Goal: Use online tool/utility: Utilize a website feature to perform a specific function

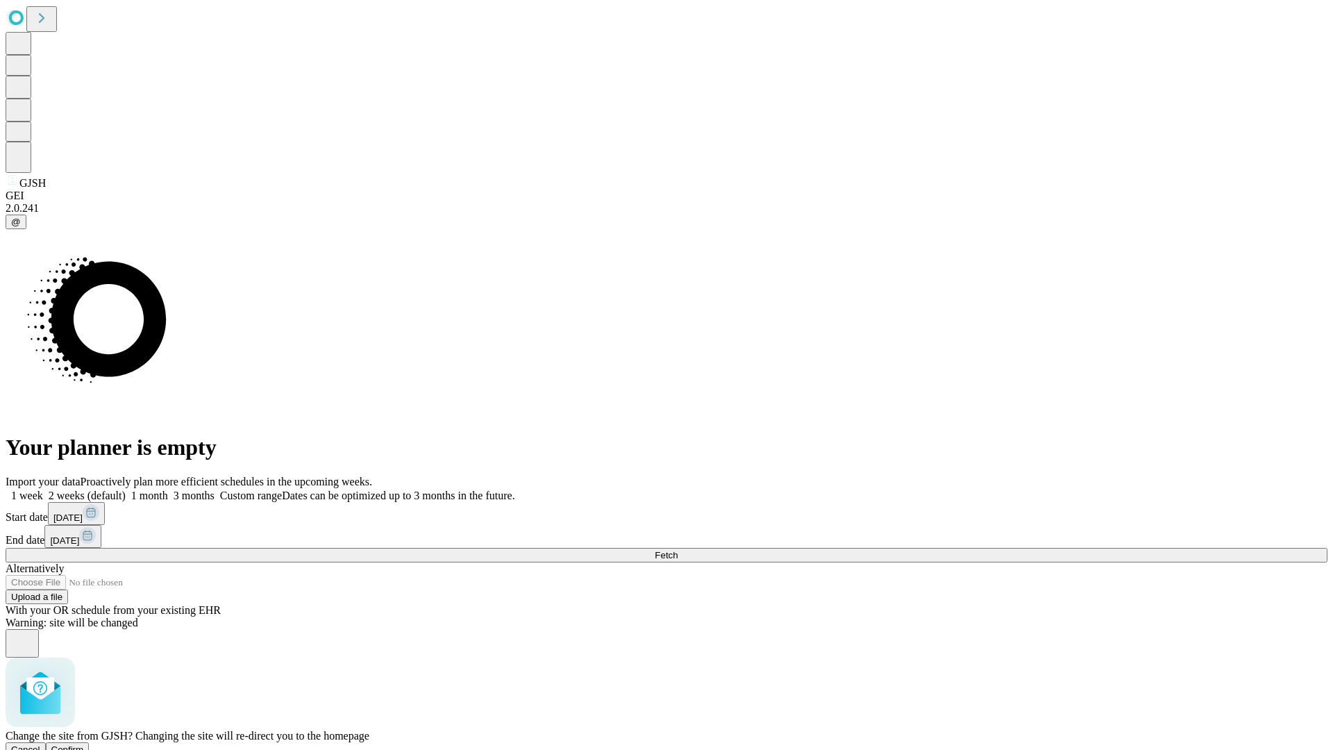
click at [84, 744] on span "Confirm" at bounding box center [67, 749] width 33 height 10
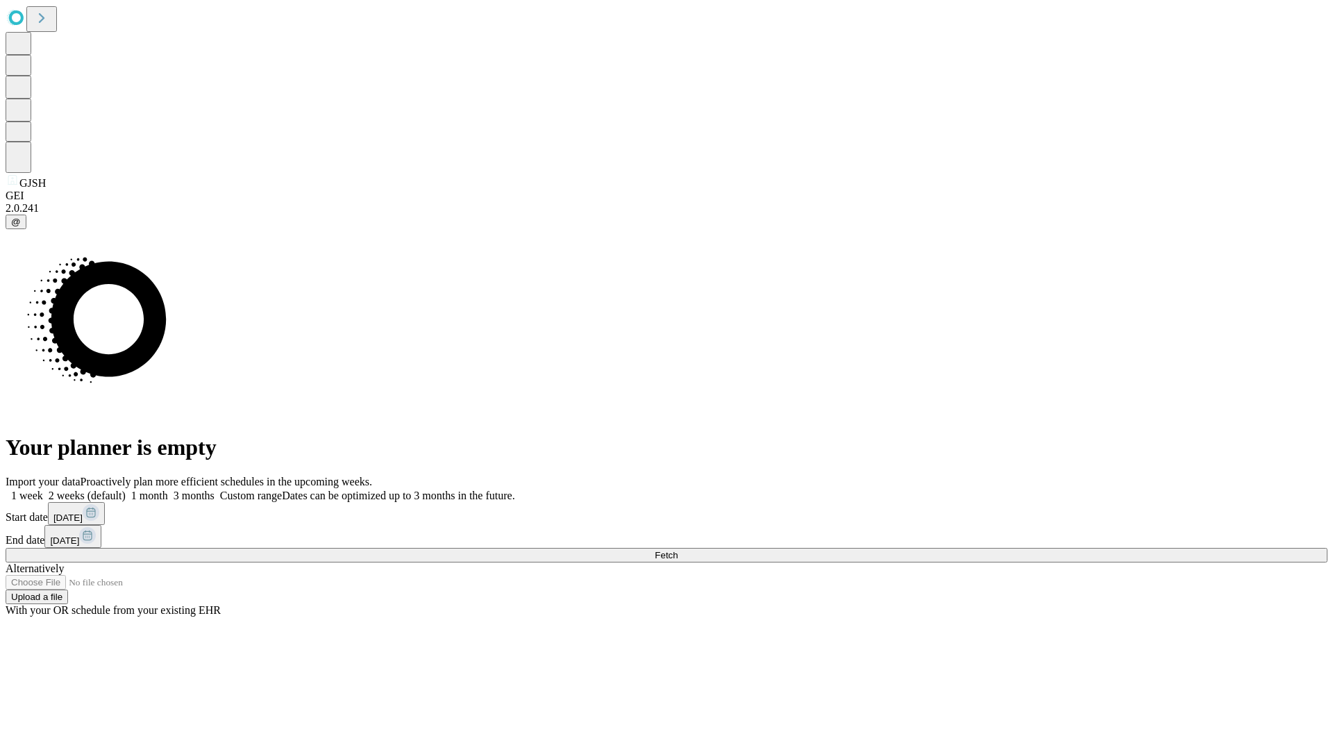
click at [43, 490] on label "1 week" at bounding box center [24, 496] width 37 height 12
click at [678, 550] on span "Fetch" at bounding box center [666, 555] width 23 height 10
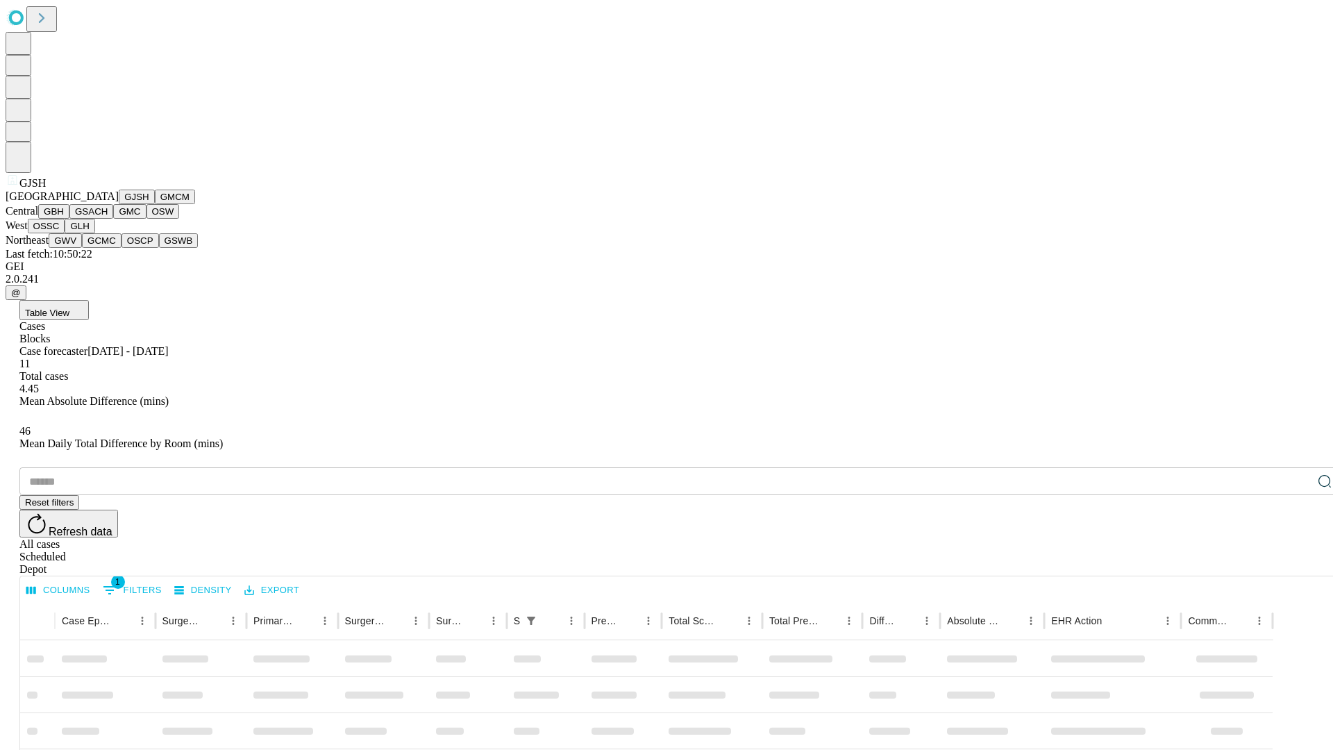
click at [155, 204] on button "GMCM" at bounding box center [175, 197] width 40 height 15
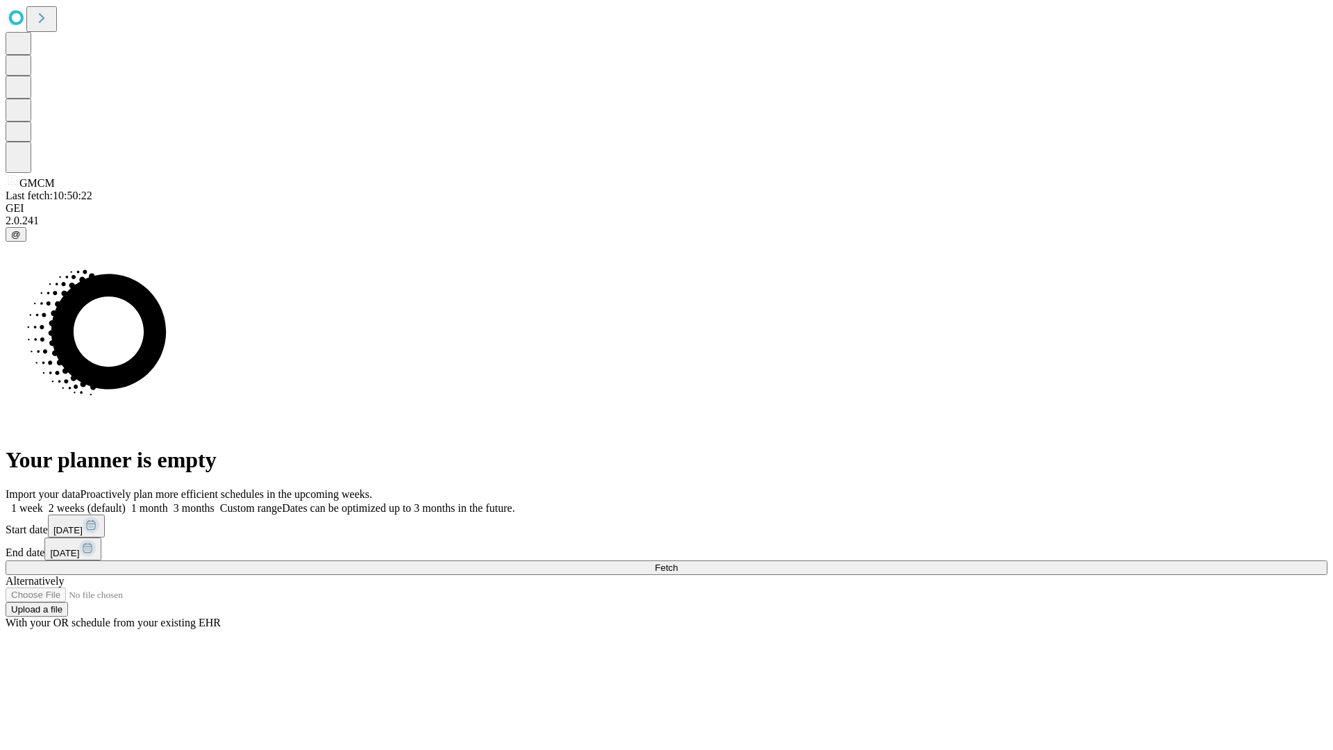
click at [43, 502] on label "1 week" at bounding box center [24, 508] width 37 height 12
click at [678, 562] on span "Fetch" at bounding box center [666, 567] width 23 height 10
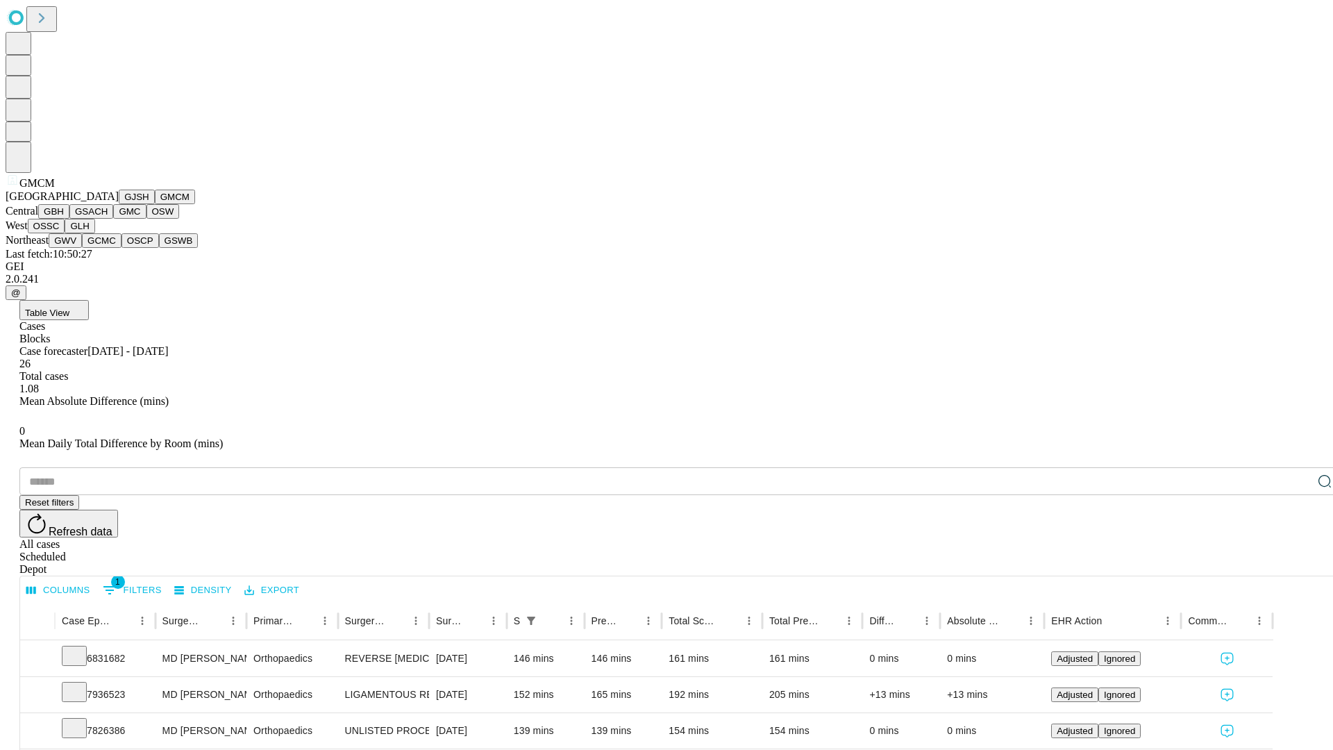
click at [69, 219] on button "GBH" at bounding box center [53, 211] width 31 height 15
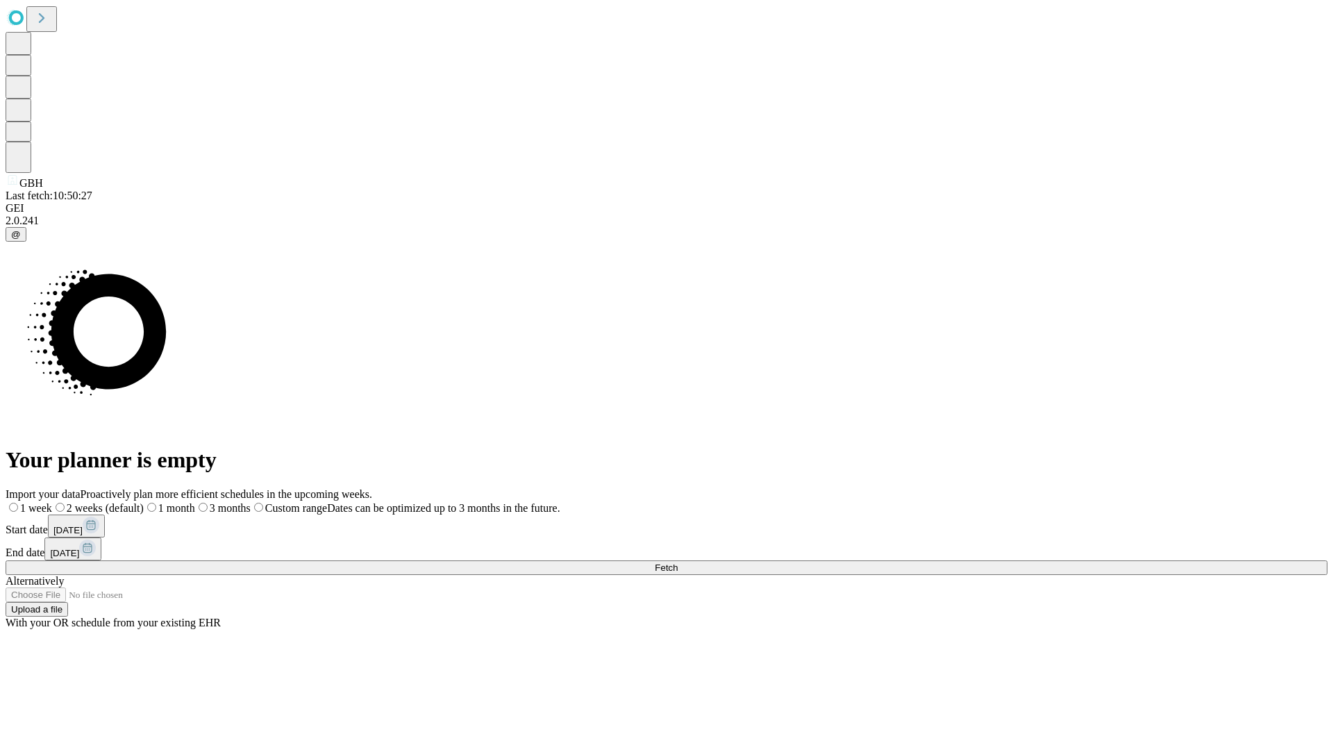
click at [678, 562] on span "Fetch" at bounding box center [666, 567] width 23 height 10
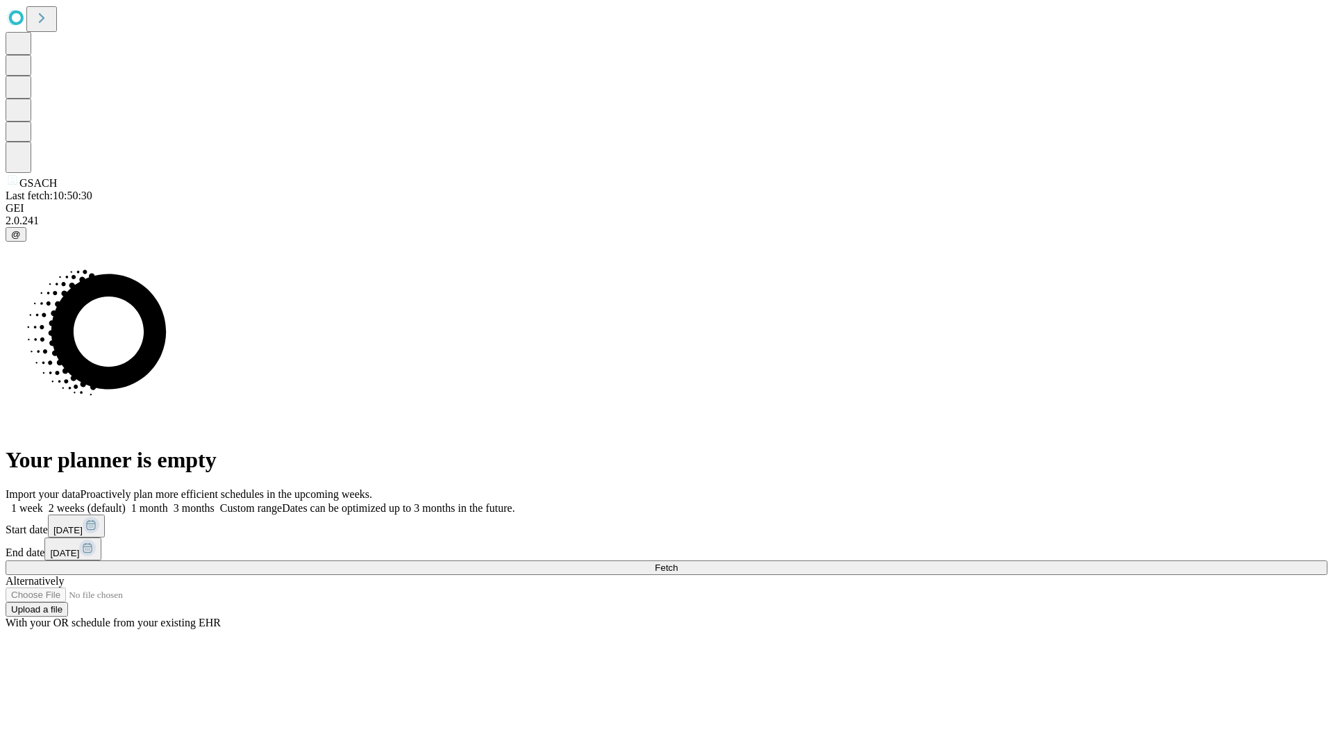
click at [43, 502] on label "1 week" at bounding box center [24, 508] width 37 height 12
click at [678, 562] on span "Fetch" at bounding box center [666, 567] width 23 height 10
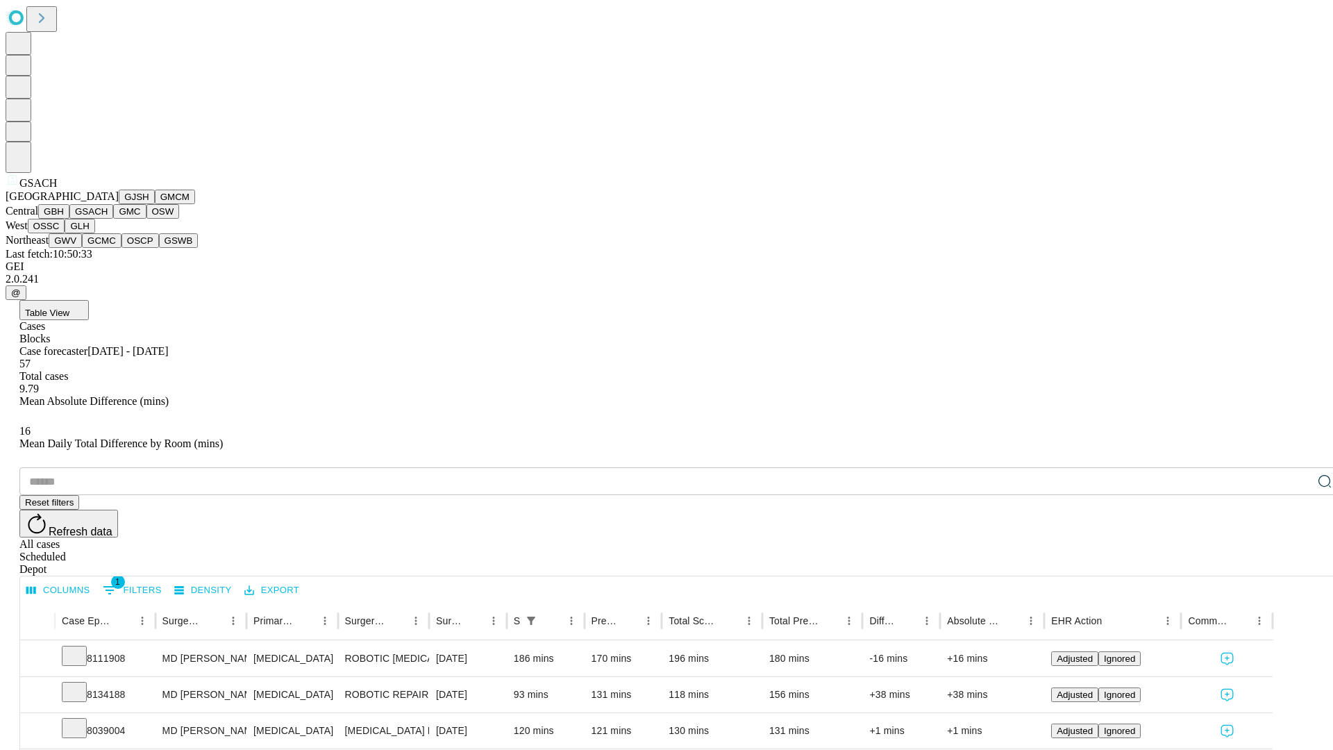
click at [113, 219] on button "GMC" at bounding box center [129, 211] width 33 height 15
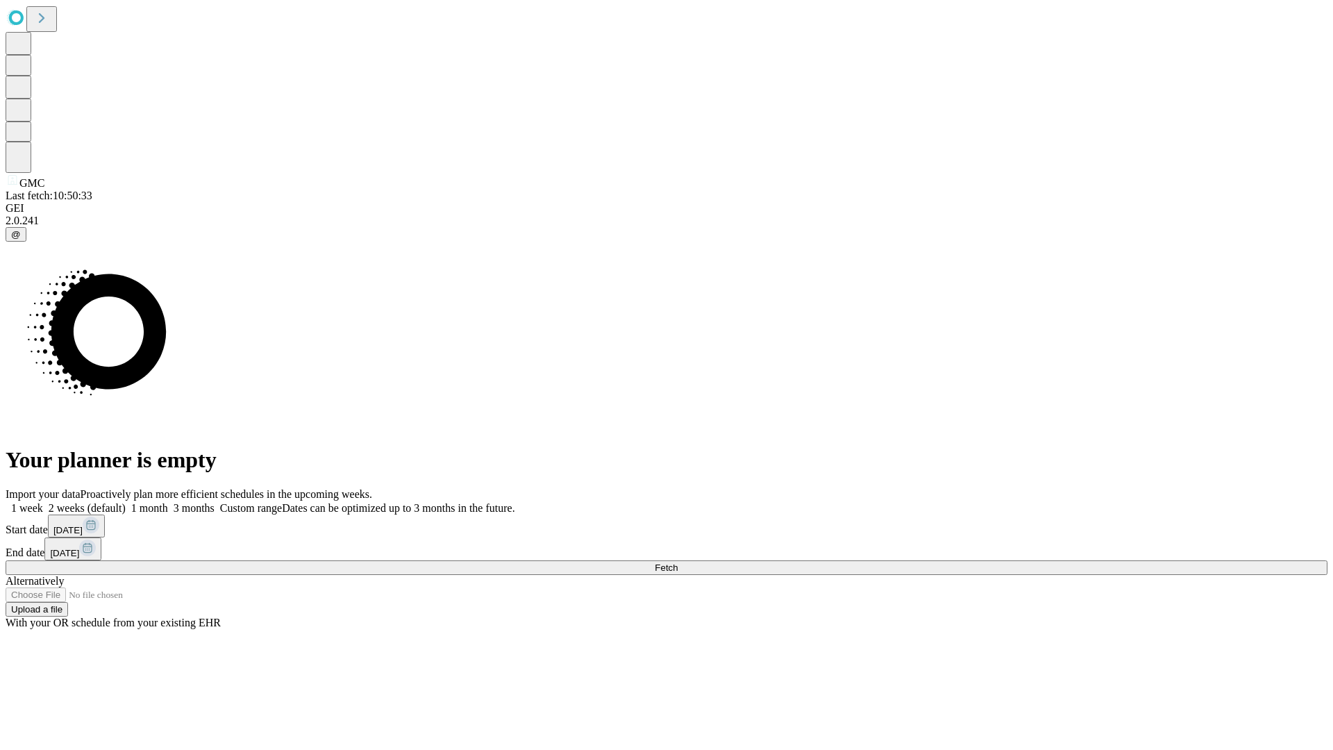
click at [43, 502] on label "1 week" at bounding box center [24, 508] width 37 height 12
click at [678, 562] on span "Fetch" at bounding box center [666, 567] width 23 height 10
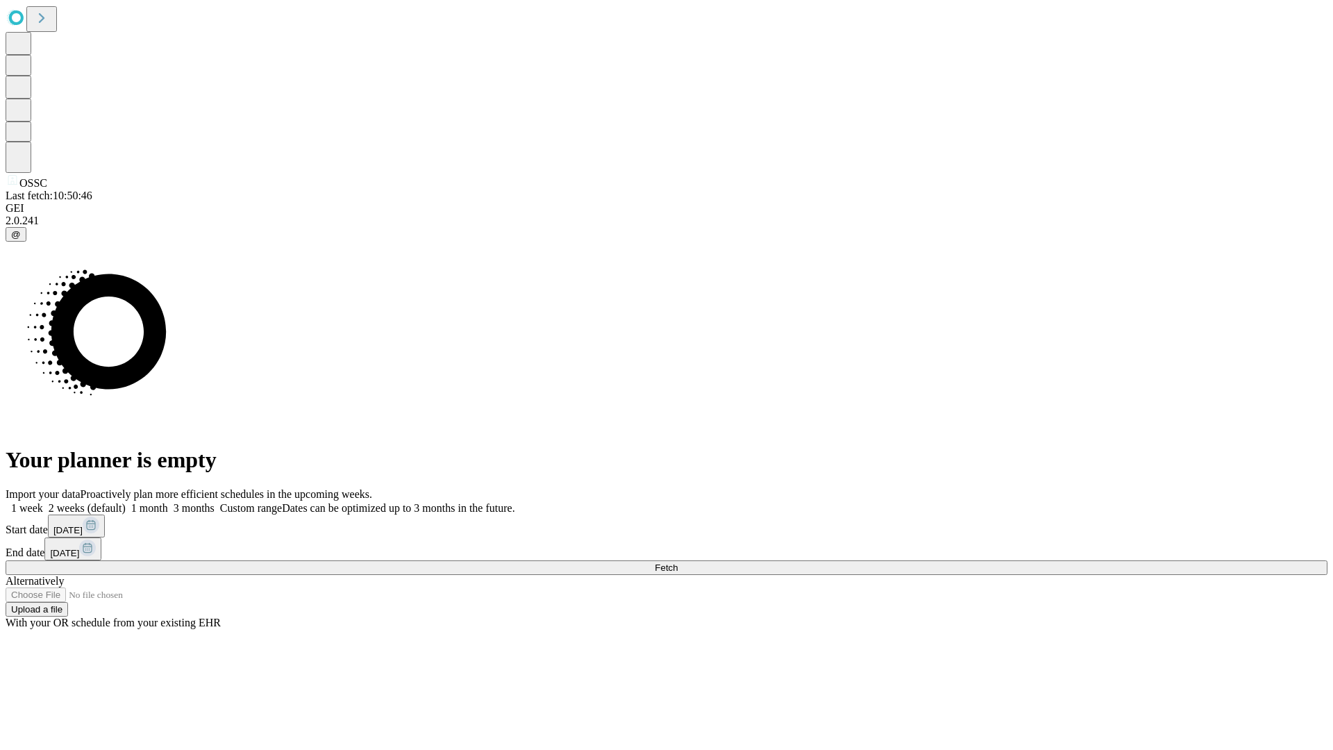
click at [43, 502] on label "1 week" at bounding box center [24, 508] width 37 height 12
click at [678, 562] on span "Fetch" at bounding box center [666, 567] width 23 height 10
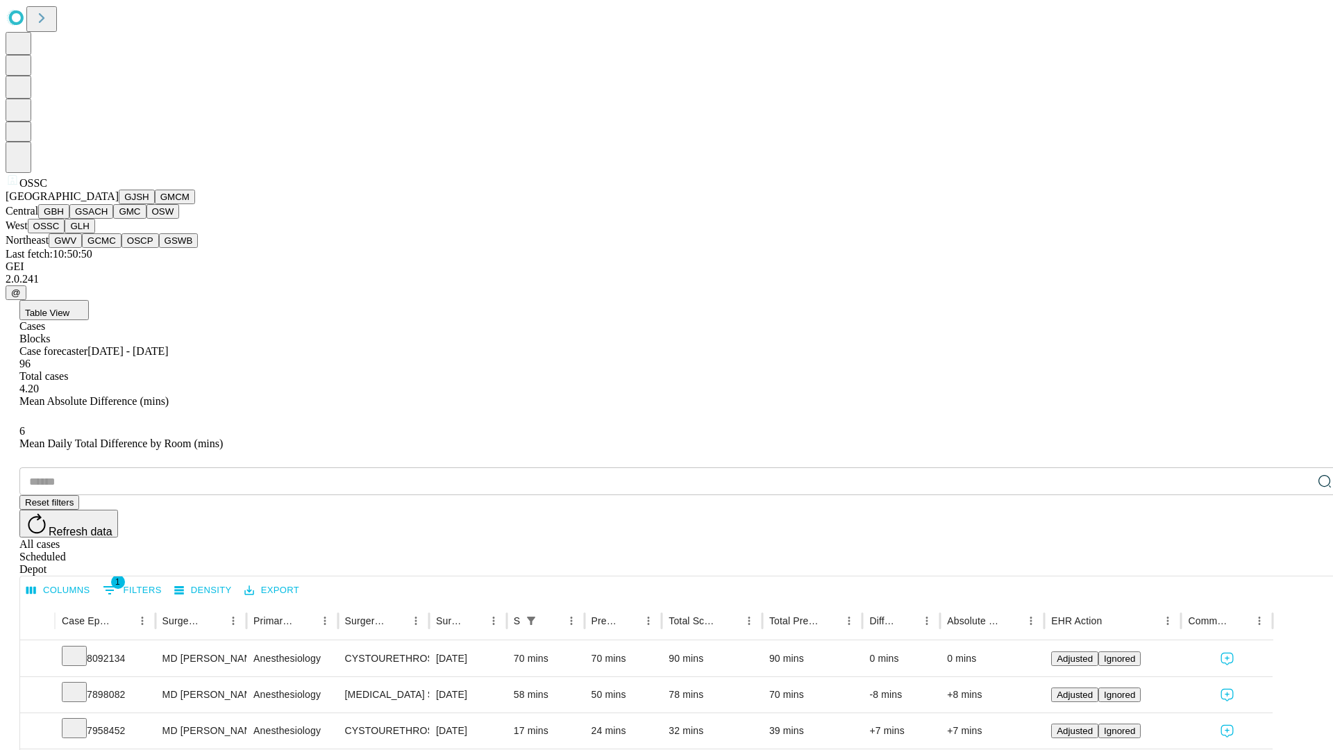
click at [94, 233] on button "GLH" at bounding box center [80, 226] width 30 height 15
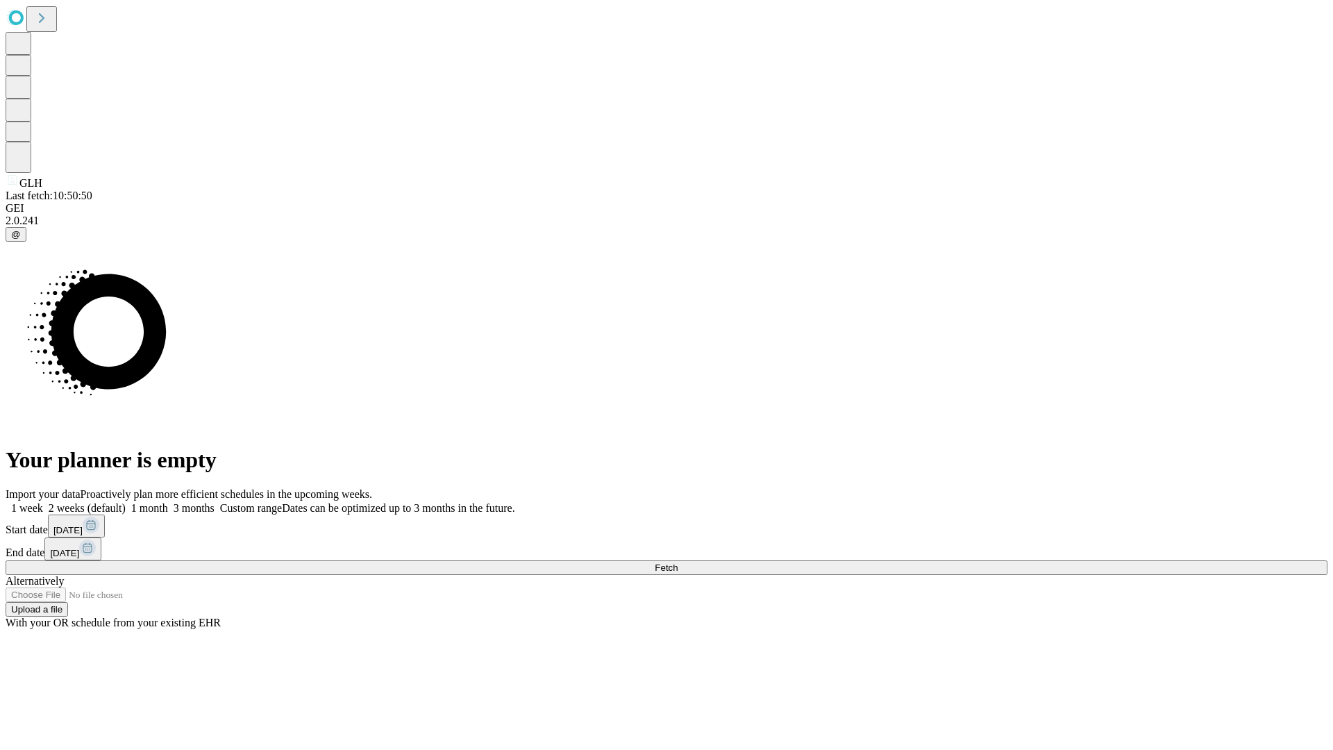
click at [43, 502] on label "1 week" at bounding box center [24, 508] width 37 height 12
click at [678, 562] on span "Fetch" at bounding box center [666, 567] width 23 height 10
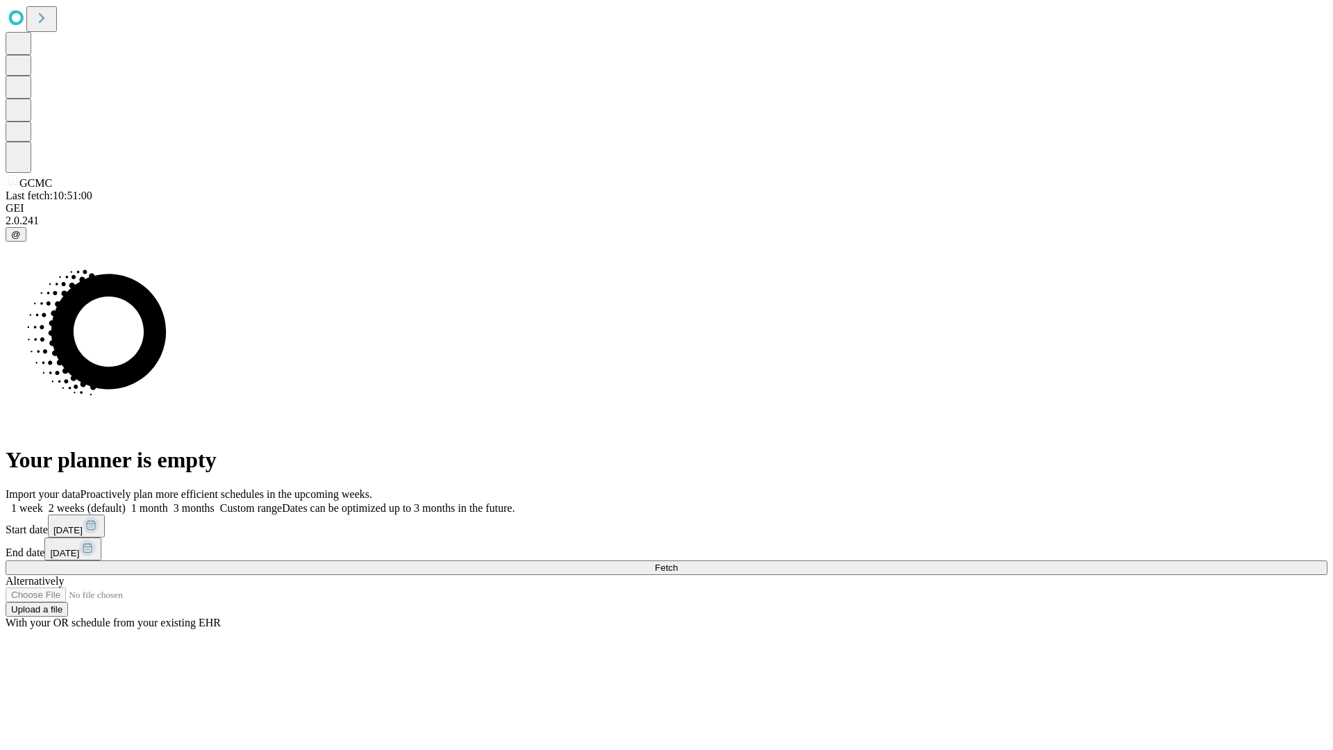
click at [43, 502] on label "1 week" at bounding box center [24, 508] width 37 height 12
click at [678, 562] on span "Fetch" at bounding box center [666, 567] width 23 height 10
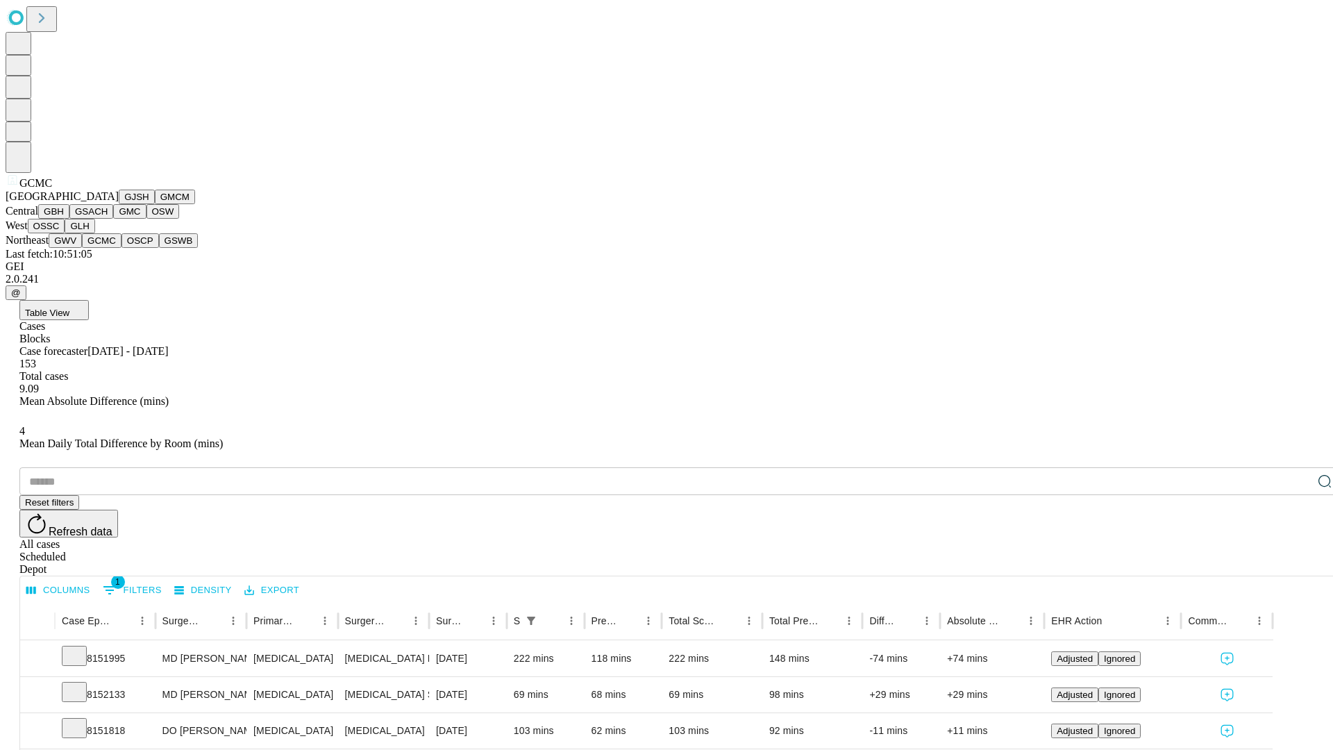
click at [122, 248] on button "OSCP" at bounding box center [140, 240] width 37 height 15
